Goal: Communication & Community: Answer question/provide support

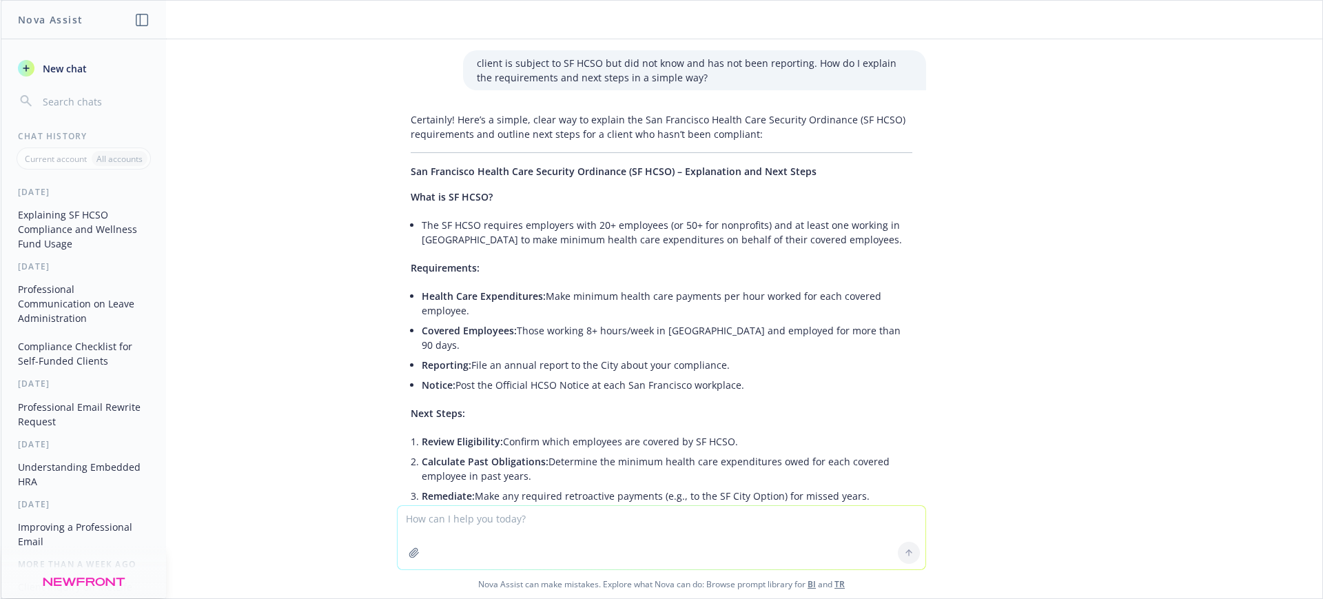
scroll to position [765, 0]
